Goal: Information Seeking & Learning: Learn about a topic

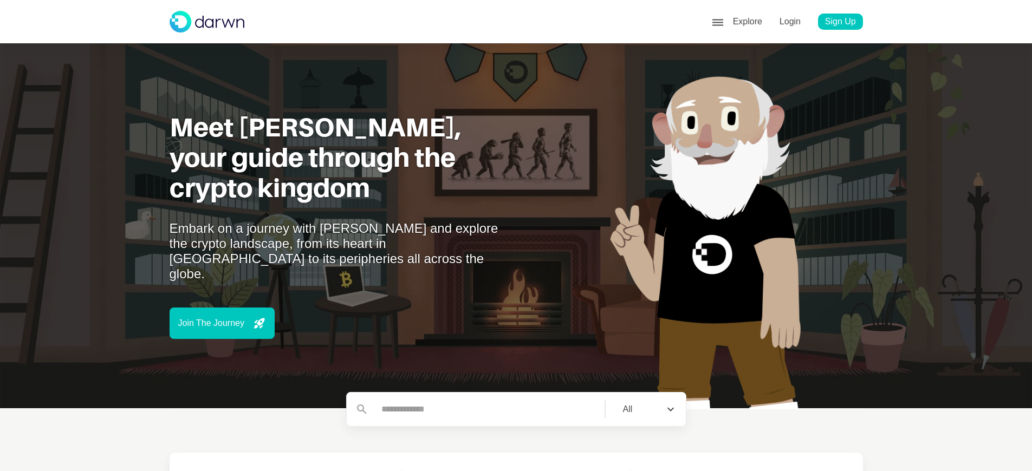
scroll to position [722, 0]
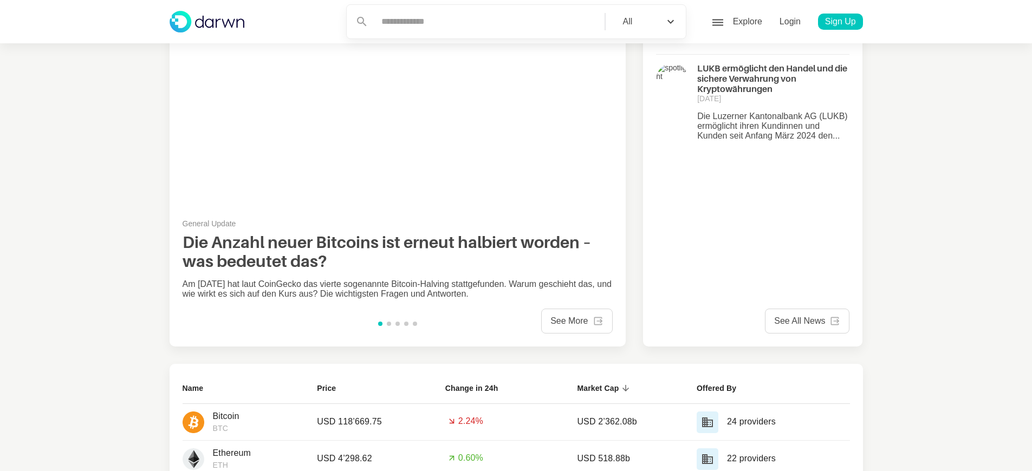
click at [785, 67] on div "face6 Profile" at bounding box center [795, 73] width 118 height 17
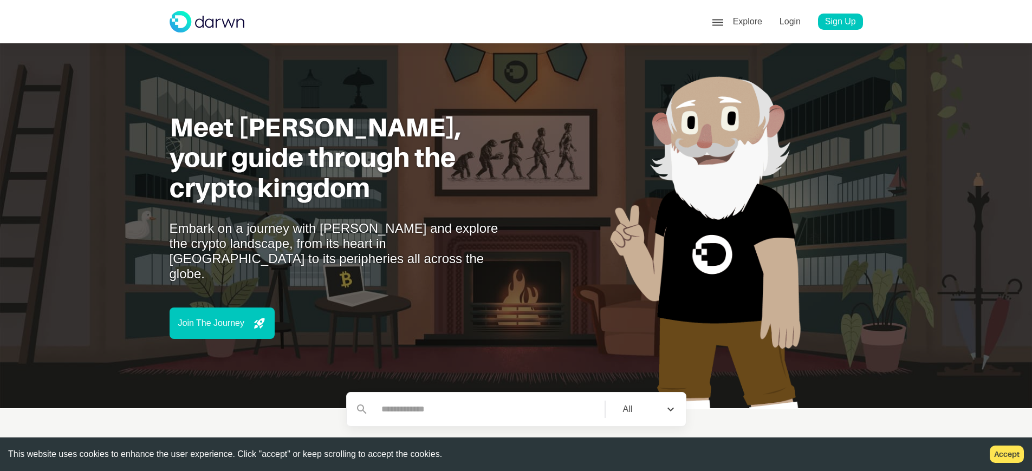
click at [1015, 455] on button "Accept" at bounding box center [1007, 454] width 34 height 17
click at [785, 67] on div "face6 Profile" at bounding box center [795, 73] width 118 height 17
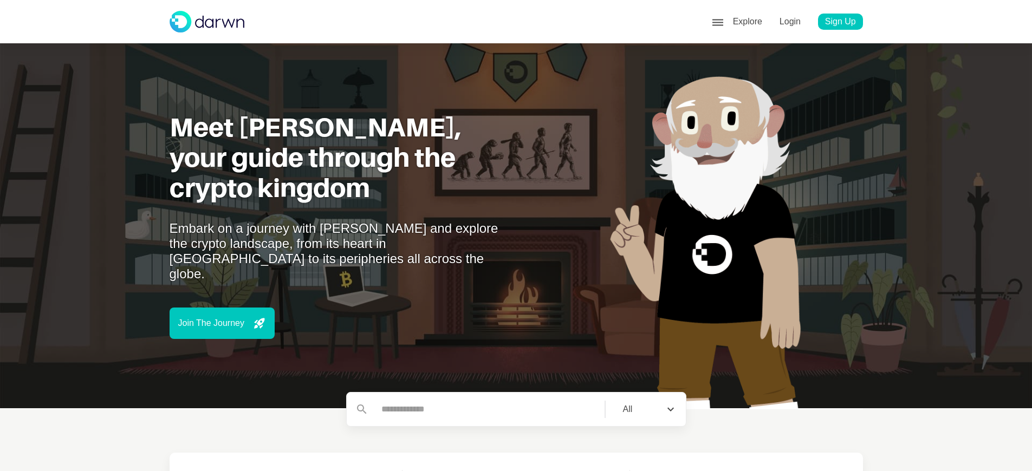
scroll to position [68, 0]
